Goal: Information Seeking & Learning: Find specific fact

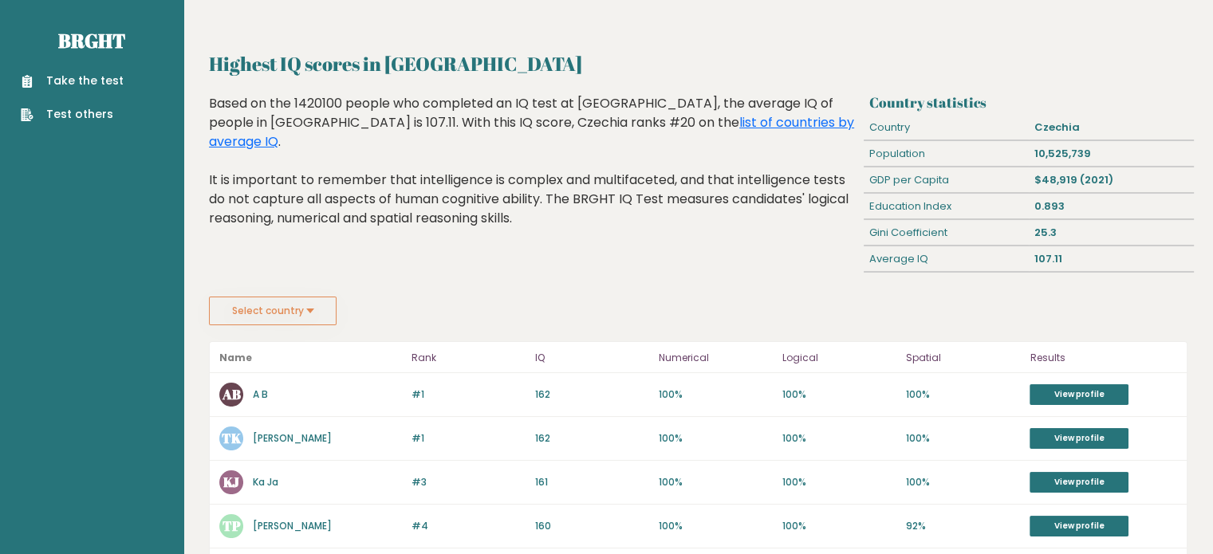
click at [292, 316] on button "Select country" at bounding box center [273, 311] width 128 height 29
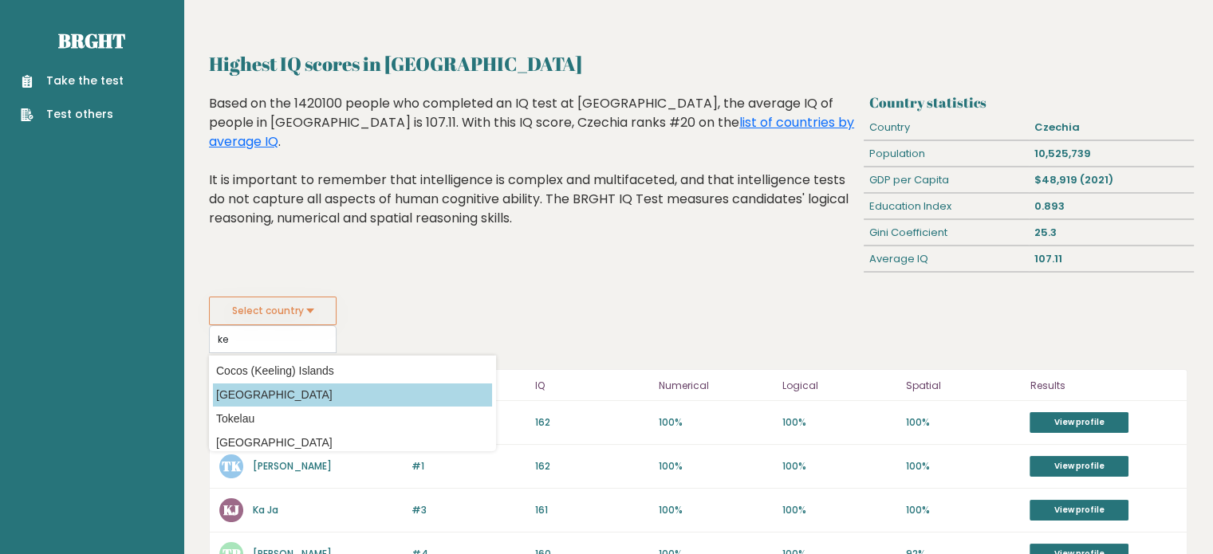
click at [281, 395] on option "[GEOGRAPHIC_DATA]" at bounding box center [352, 395] width 279 height 23
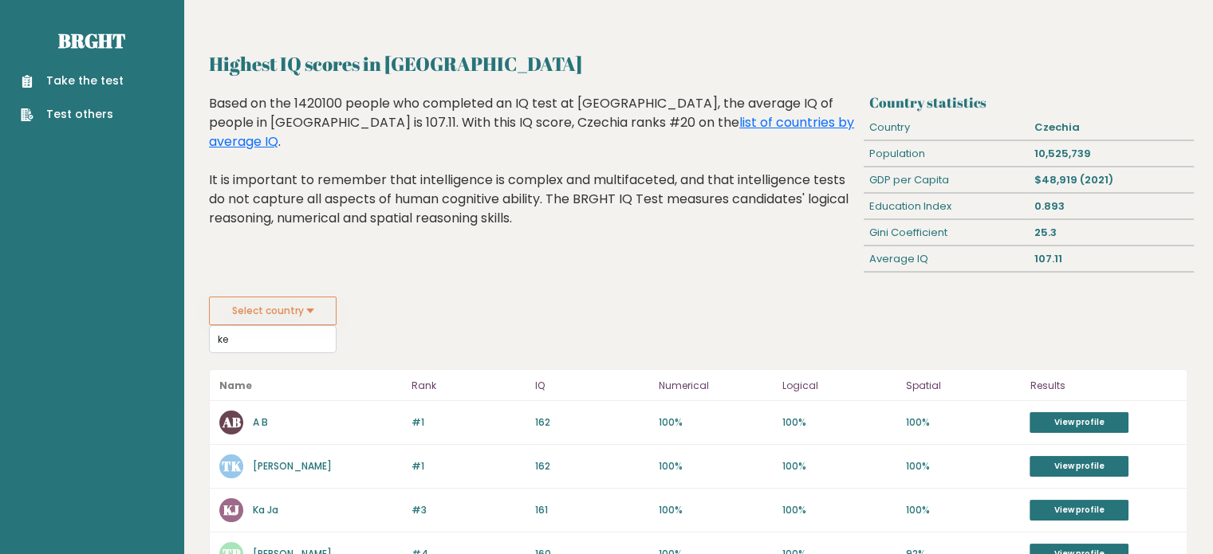
type input "[GEOGRAPHIC_DATA]"
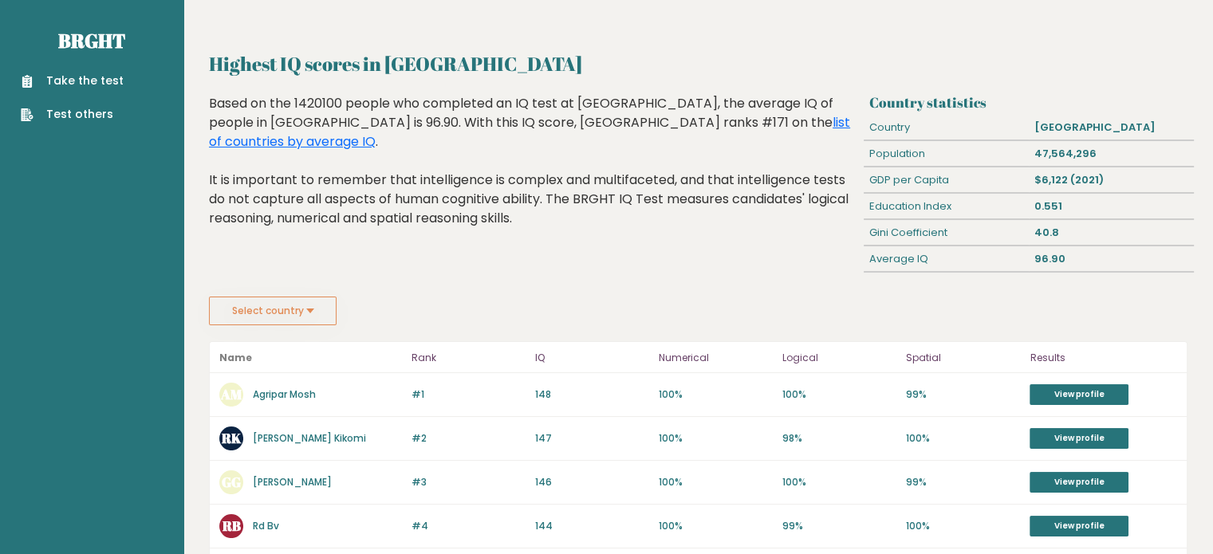
click at [272, 313] on button "Select country" at bounding box center [273, 311] width 128 height 29
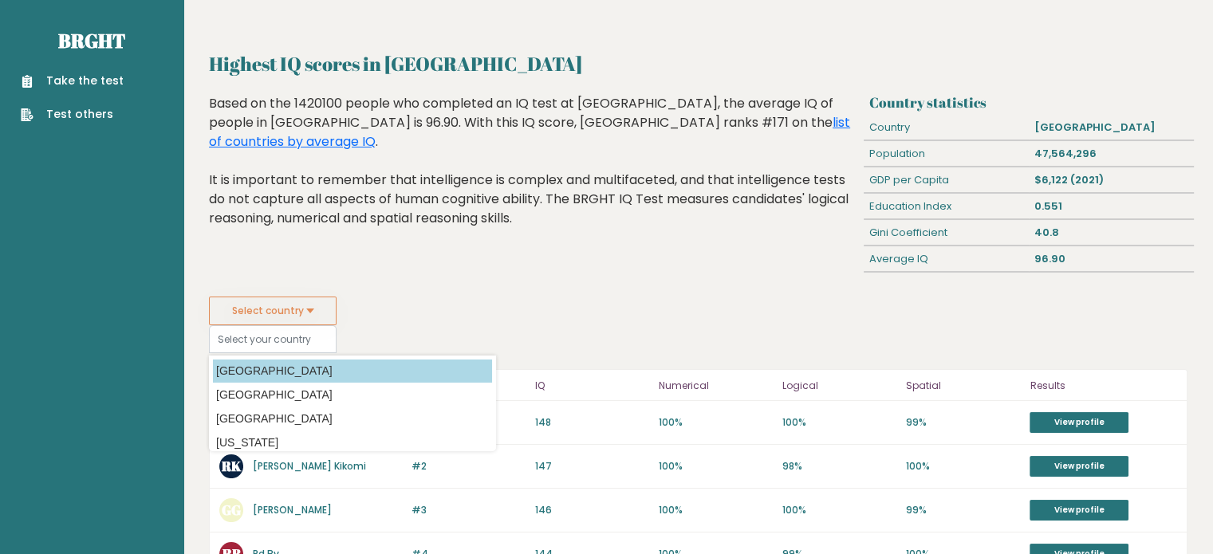
click at [300, 360] on option "[GEOGRAPHIC_DATA]" at bounding box center [352, 371] width 279 height 23
type input "[GEOGRAPHIC_DATA]"
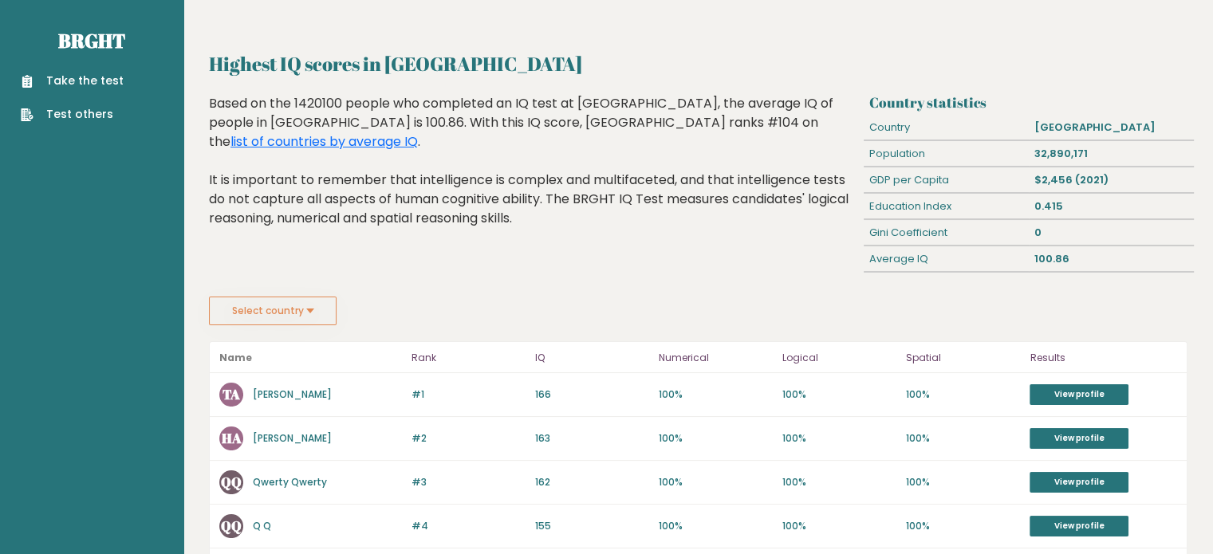
click at [297, 313] on button "Select country" at bounding box center [273, 311] width 128 height 29
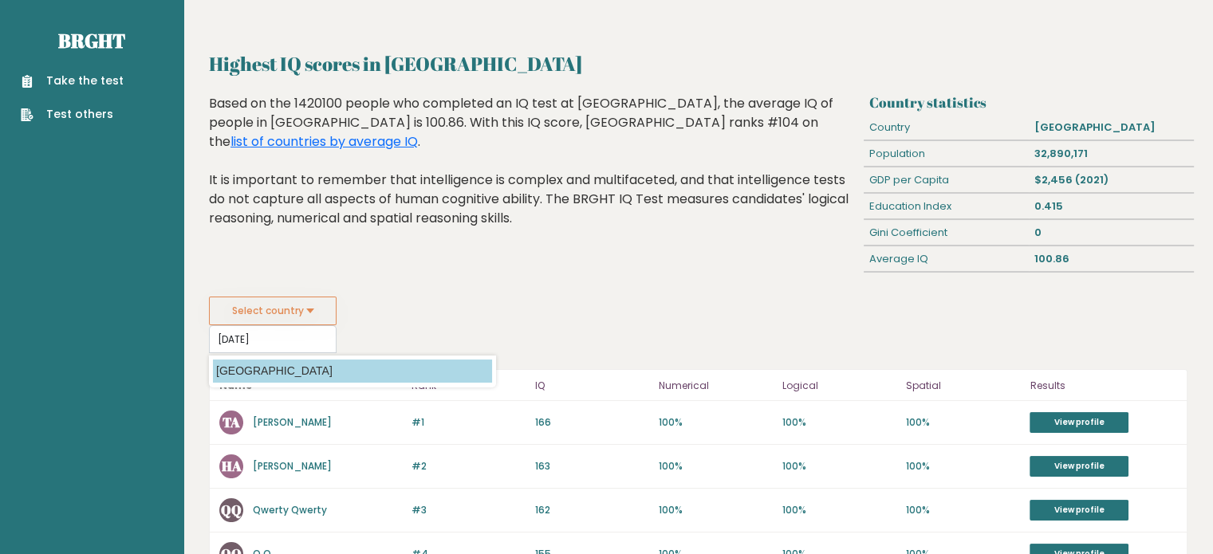
click at [252, 366] on option "[GEOGRAPHIC_DATA]" at bounding box center [352, 371] width 279 height 23
type input "[GEOGRAPHIC_DATA]"
